Goal: Information Seeking & Learning: Learn about a topic

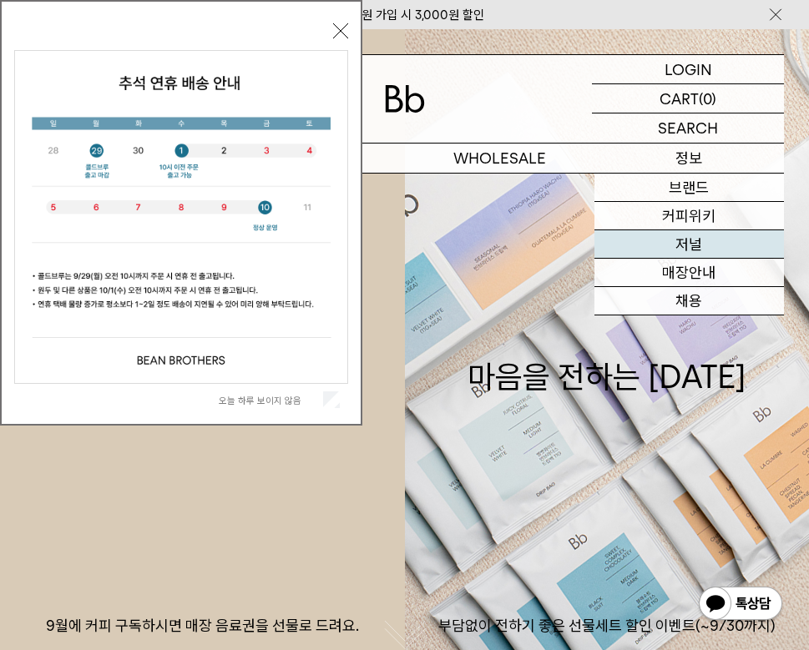
click at [693, 237] on link "저널" at bounding box center [688, 244] width 189 height 28
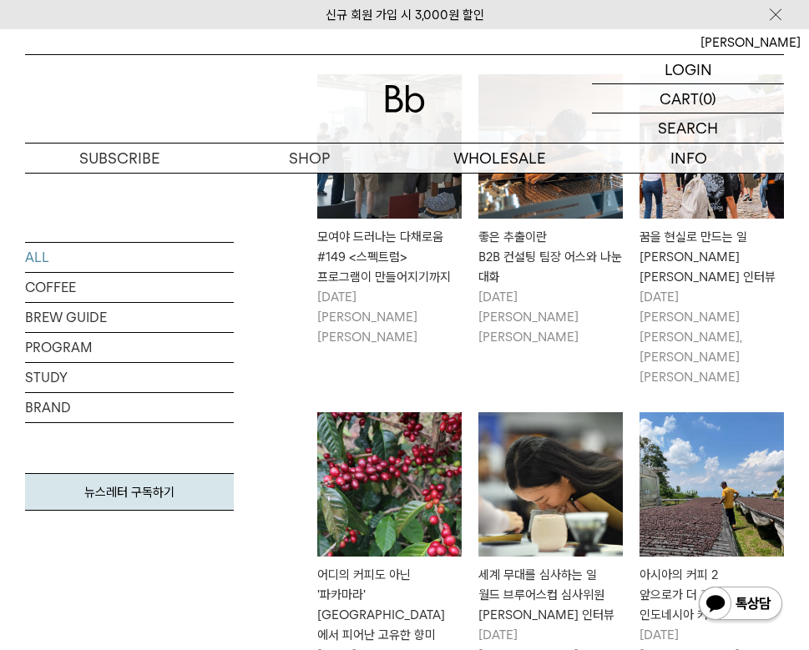
scroll to position [257, 0]
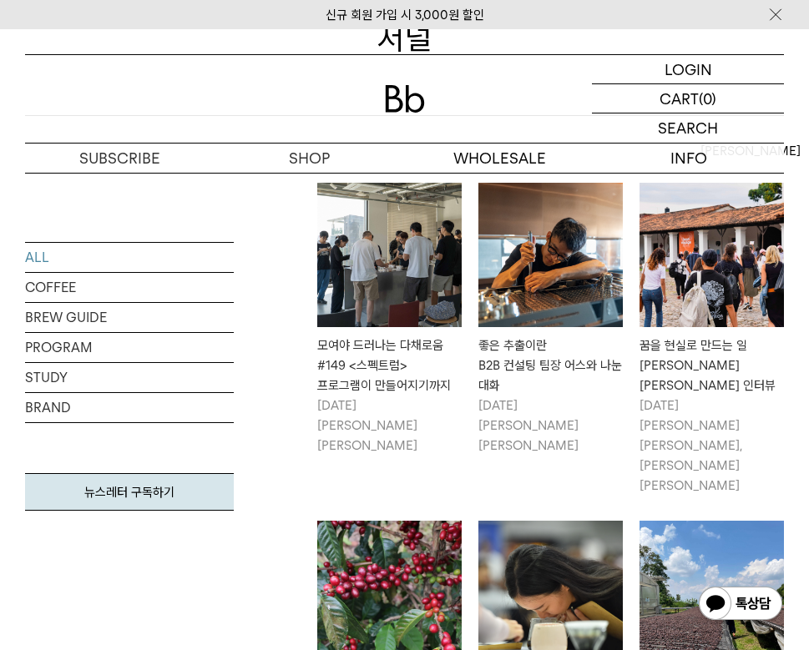
click at [382, 338] on div "모여야 드러나는 다채로움 #149 <스펙트럼> 프로그램이 만들어지기까지" at bounding box center [389, 365] width 144 height 60
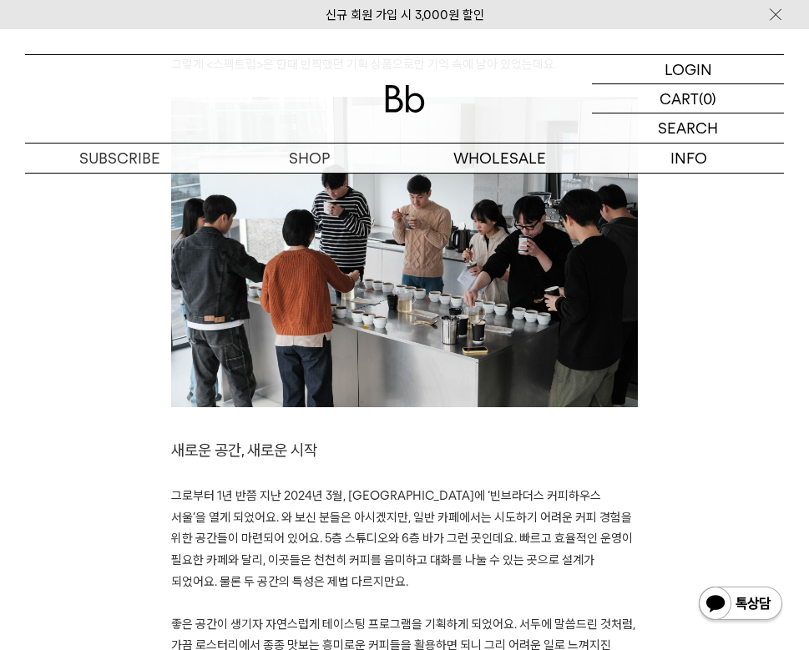
scroll to position [1262, 0]
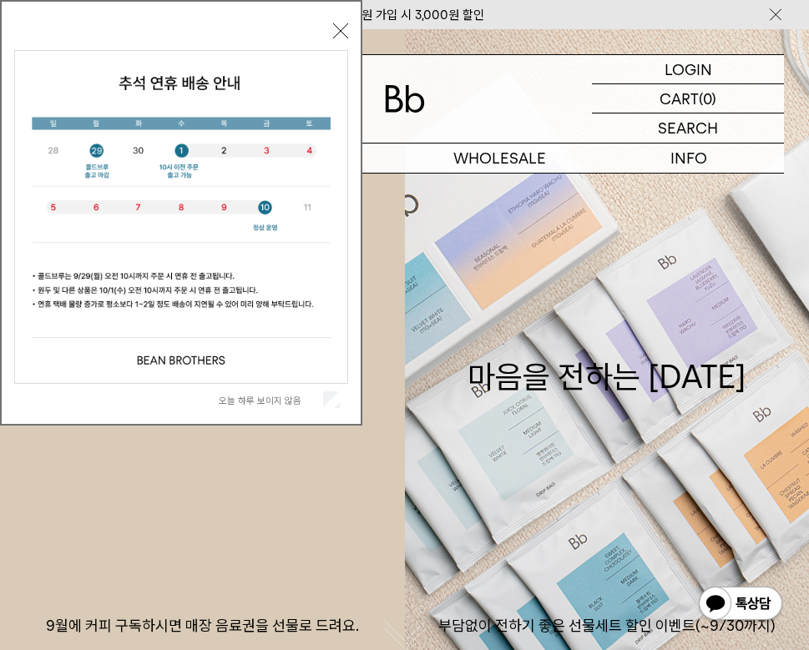
click at [340, 19] on div "[DATE] 하루 보이지 않음 닫기" at bounding box center [181, 216] width 334 height 397
click at [341, 20] on div "[DATE] 하루 보이지 않음 닫기" at bounding box center [181, 216] width 334 height 397
click at [340, 24] on button "닫기" at bounding box center [340, 30] width 15 height 15
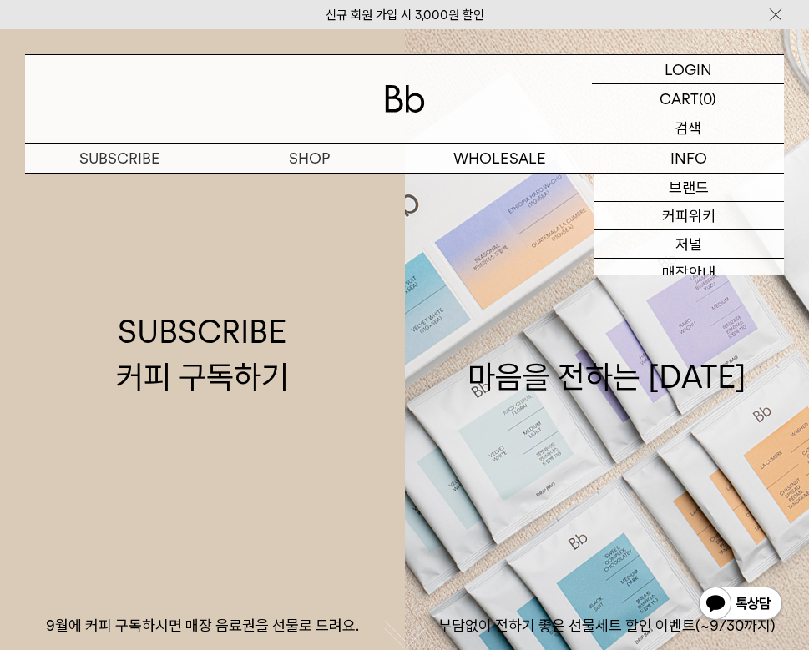
click at [686, 126] on p "검색" at bounding box center [687, 127] width 27 height 29
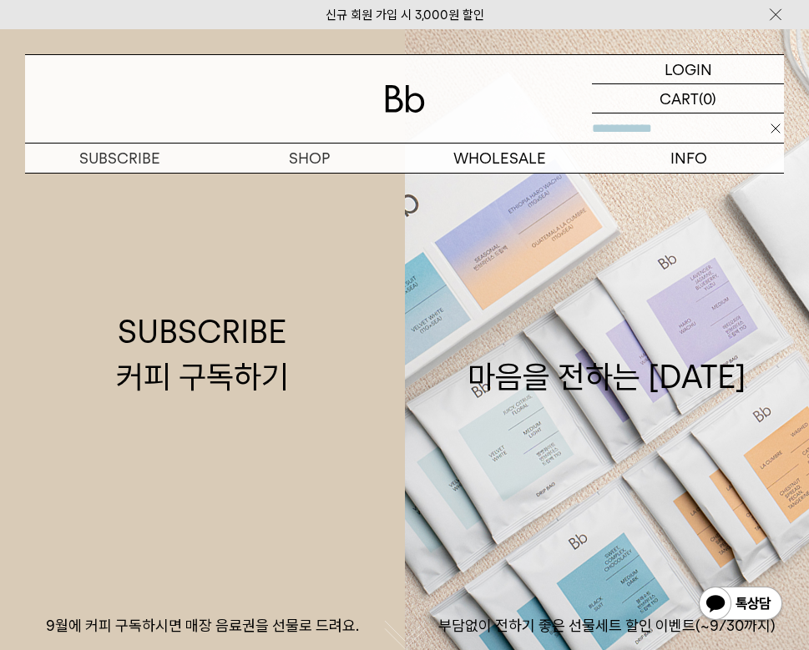
click at [681, 117] on input "text" at bounding box center [688, 127] width 192 height 29
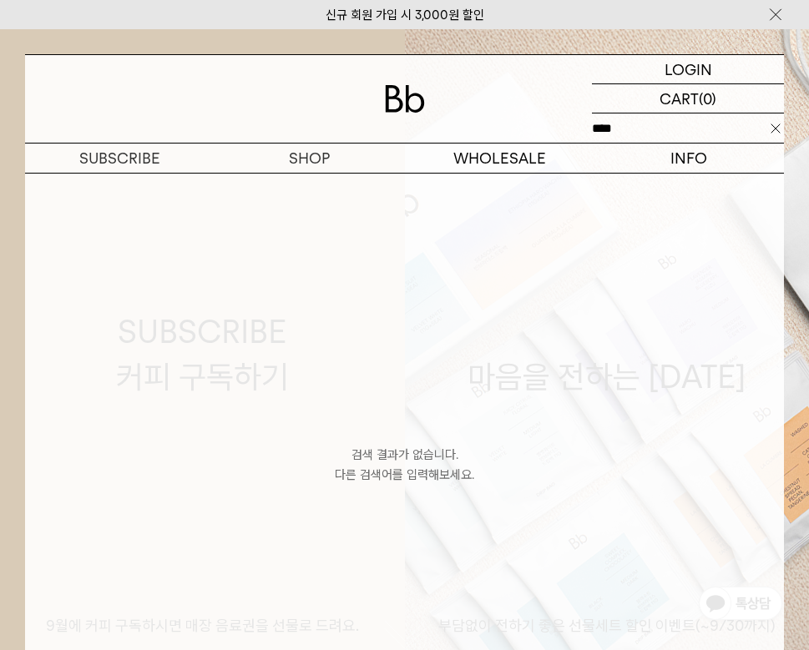
type input "****"
click input "**" at bounding box center [0, 0] width 0 height 0
